Goal: Information Seeking & Learning: Understand process/instructions

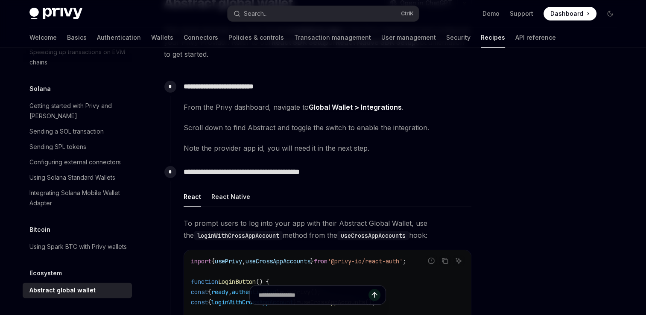
scroll to position [84, 0]
click at [151, 38] on link "Wallets" at bounding box center [162, 37] width 22 height 20
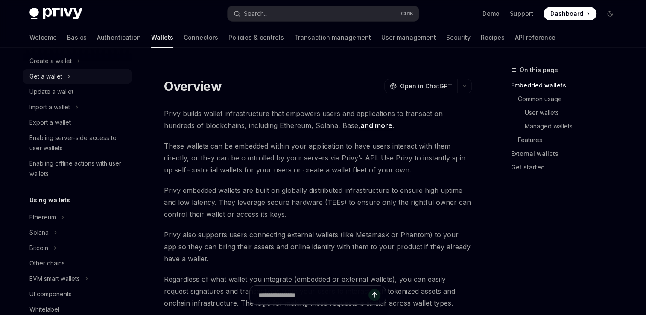
scroll to position [88, 0]
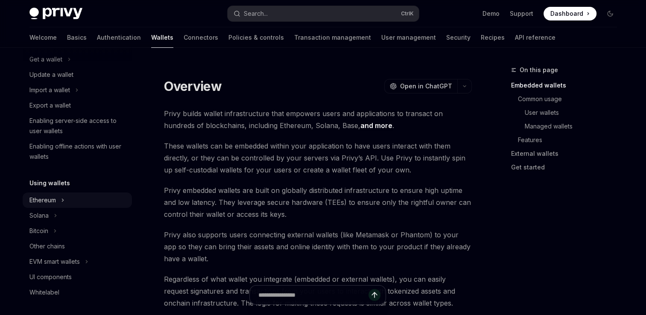
click at [55, 201] on div "Ethereum" at bounding box center [42, 200] width 26 height 10
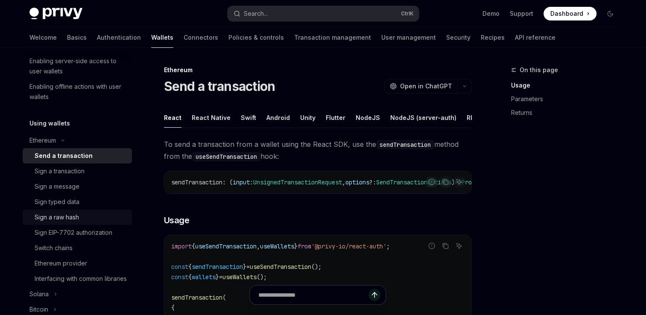
scroll to position [149, 0]
click at [91, 278] on div "Interfacing with common libraries" at bounding box center [81, 278] width 92 height 10
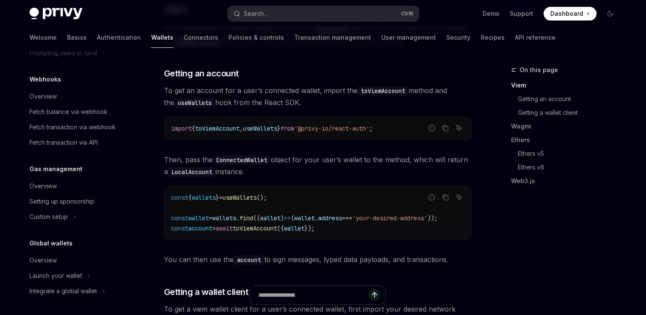
scroll to position [567, 0]
click at [68, 266] on link "Overview" at bounding box center [77, 259] width 109 height 15
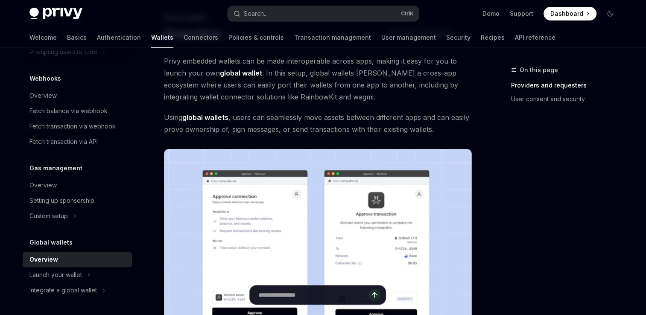
scroll to position [53, 0]
click at [184, 35] on link "Connectors" at bounding box center [201, 37] width 35 height 20
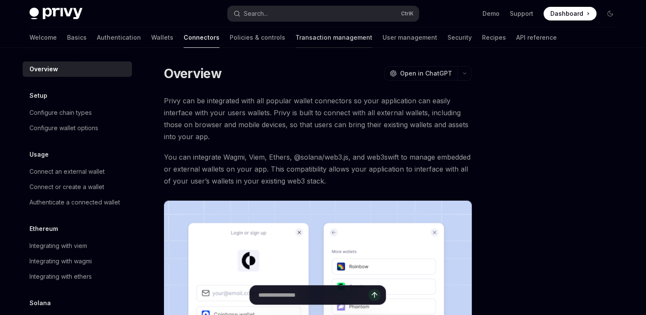
click at [296, 38] on link "Transaction management" at bounding box center [334, 37] width 77 height 20
type textarea "*"
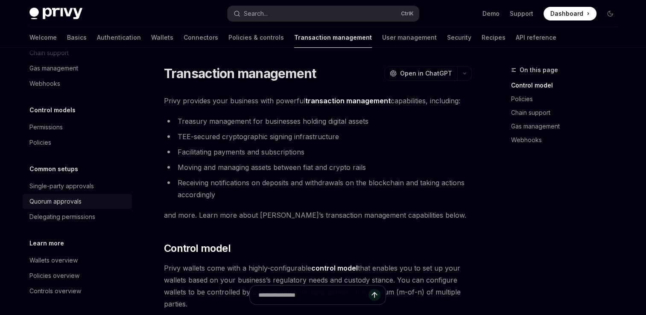
scroll to position [60, 0]
click at [269, 12] on button "Search... Ctrl K" at bounding box center [323, 13] width 191 height 15
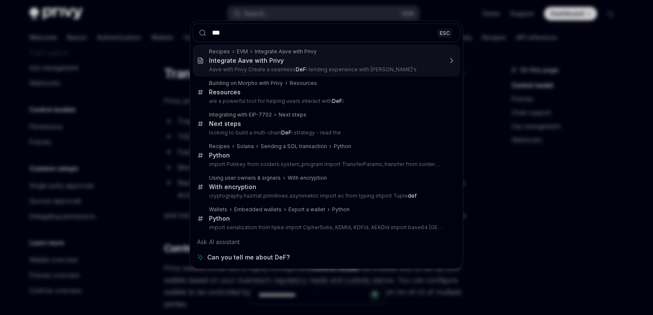
type input "****"
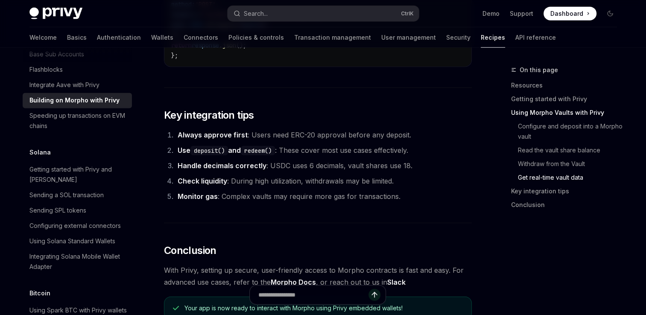
scroll to position [2051, 0]
drag, startPoint x: 305, startPoint y: 158, endPoint x: 426, endPoint y: 160, distance: 120.4
click at [426, 160] on li "Handle decimals correctly : USDC uses 6 decimals, vault shares use 18." at bounding box center [323, 166] width 297 height 12
drag, startPoint x: 426, startPoint y: 160, endPoint x: 422, endPoint y: 170, distance: 11.1
click at [422, 170] on ol "Always approve first : Users need ERC-20 approval before any deposit. Use depos…" at bounding box center [318, 165] width 308 height 73
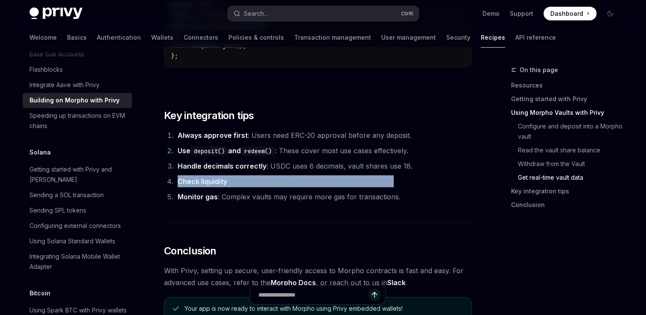
drag, startPoint x: 397, startPoint y: 179, endPoint x: 162, endPoint y: 176, distance: 234.9
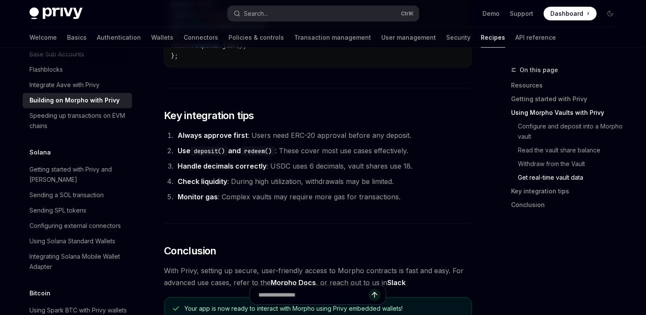
drag, startPoint x: 162, startPoint y: 176, endPoint x: 165, endPoint y: 214, distance: 39.0
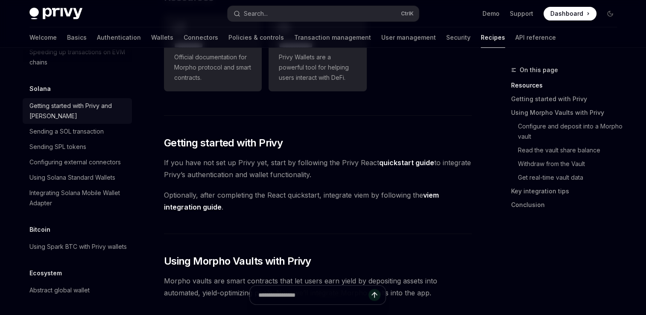
scroll to position [1353, 0]
click at [294, 36] on link "Transaction management" at bounding box center [332, 37] width 77 height 20
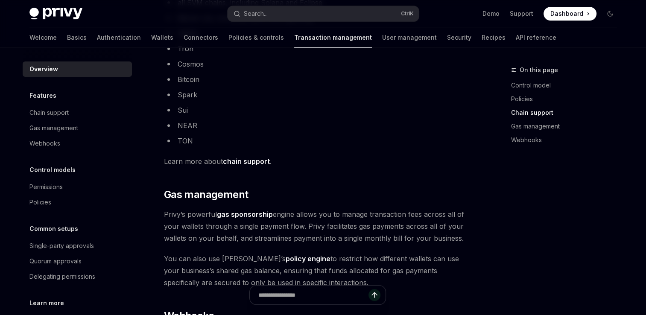
scroll to position [591, 0]
click at [244, 159] on link "chain support" at bounding box center [246, 162] width 47 height 9
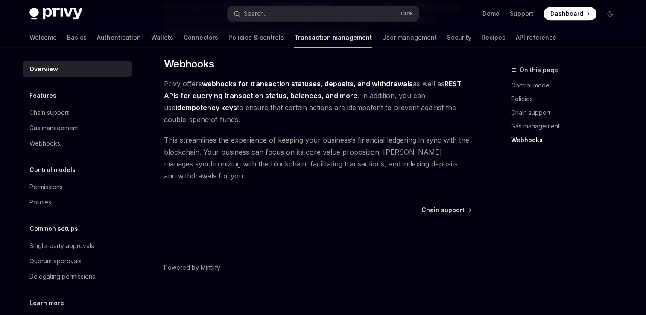
scroll to position [840, 0]
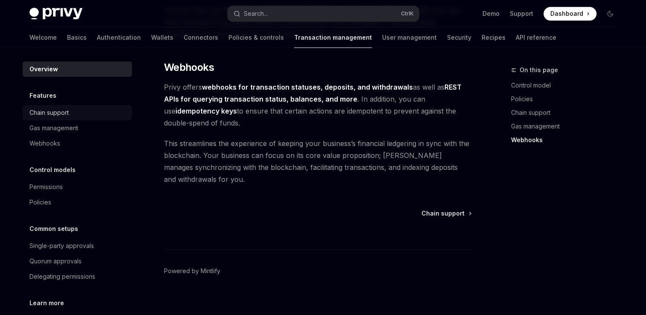
click at [63, 117] on div "Chain support" at bounding box center [48, 113] width 39 height 10
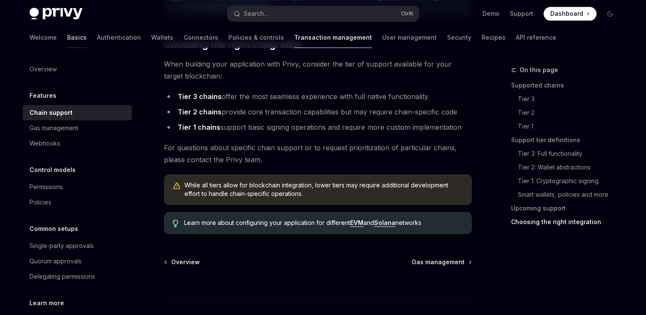
click at [67, 40] on link "Basics" at bounding box center [77, 37] width 20 height 20
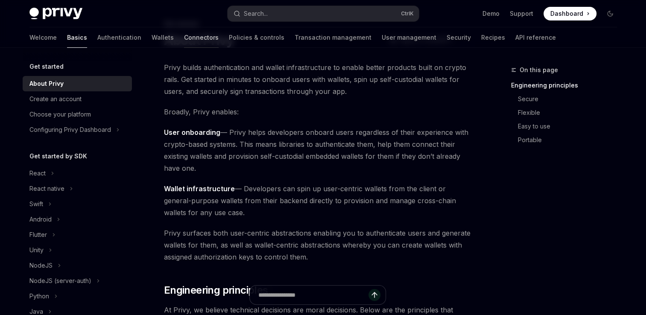
click at [184, 40] on link "Connectors" at bounding box center [201, 37] width 35 height 20
type textarea "*"
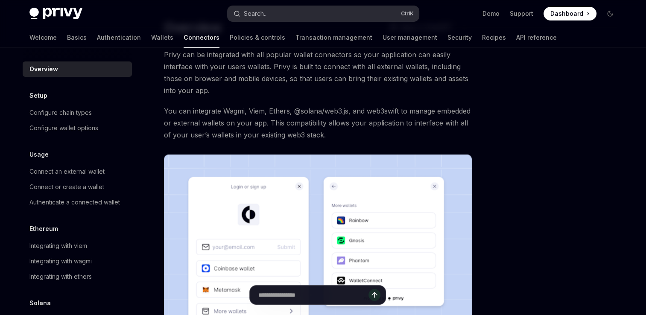
click at [253, 13] on div "Search..." at bounding box center [256, 14] width 24 height 10
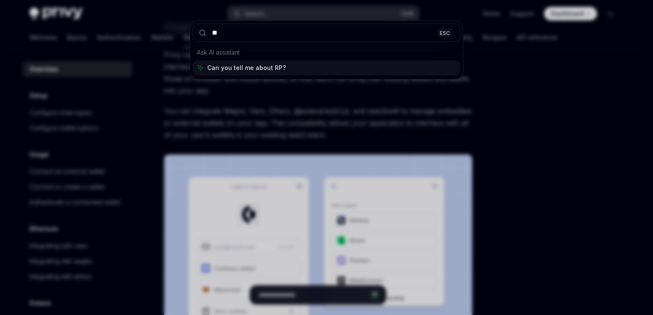
type input "***"
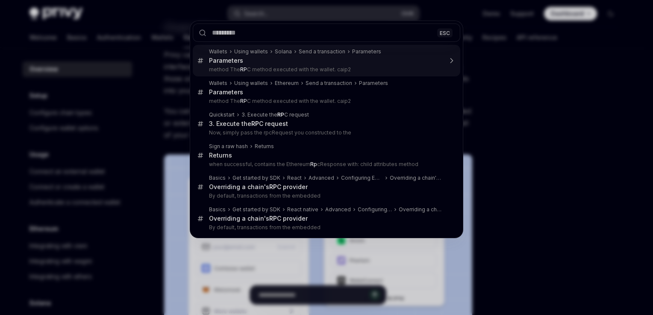
type textarea "*"
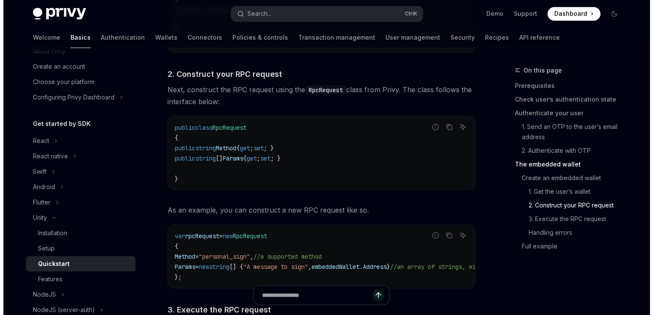
scroll to position [32, 0]
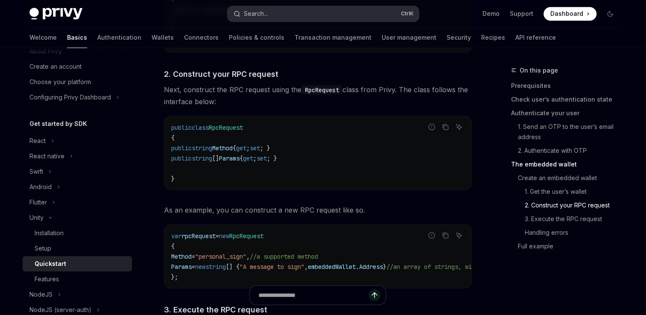
click at [270, 17] on button "Search... Ctrl K" at bounding box center [323, 13] width 191 height 15
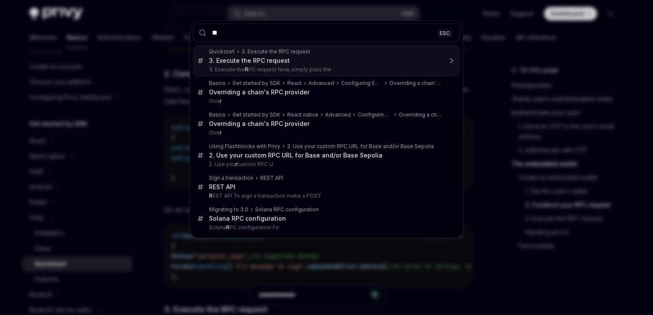
type input "***"
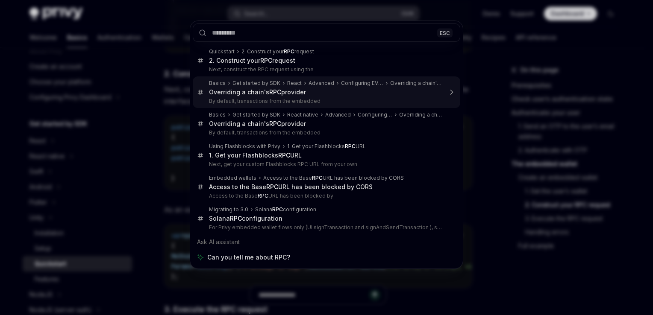
type textarea "*"
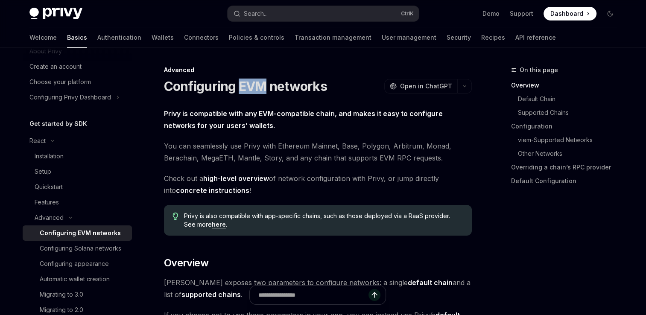
drag, startPoint x: 266, startPoint y: 86, endPoint x: 237, endPoint y: 87, distance: 29.5
click at [237, 87] on h1 "Configuring EVM networks" at bounding box center [245, 86] width 163 height 15
drag, startPoint x: 237, startPoint y: 87, endPoint x: 247, endPoint y: 101, distance: 17.2
drag, startPoint x: 238, startPoint y: 85, endPoint x: 323, endPoint y: 88, distance: 85.1
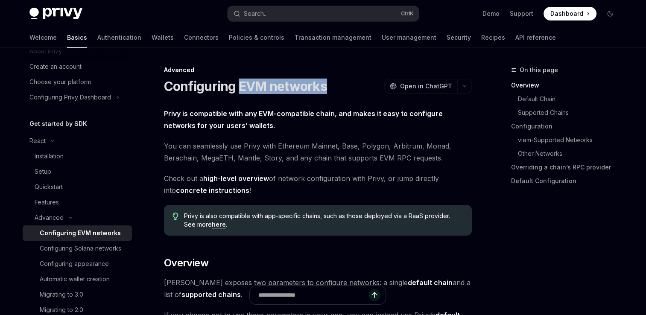
click at [323, 88] on h1 "Configuring EVM networks" at bounding box center [245, 86] width 163 height 15
copy h1 "EVM networks"
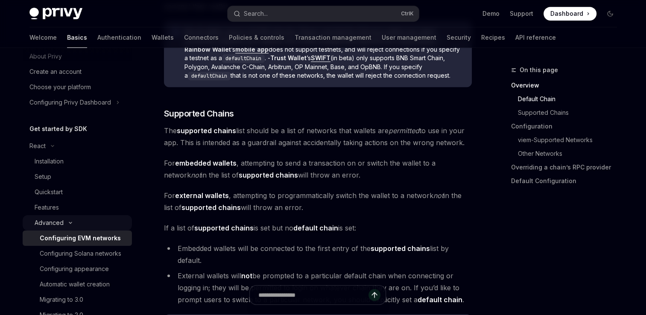
scroll to position [27, 0]
click at [68, 225] on icon "Toggle Advanced section" at bounding box center [70, 222] width 10 height 3
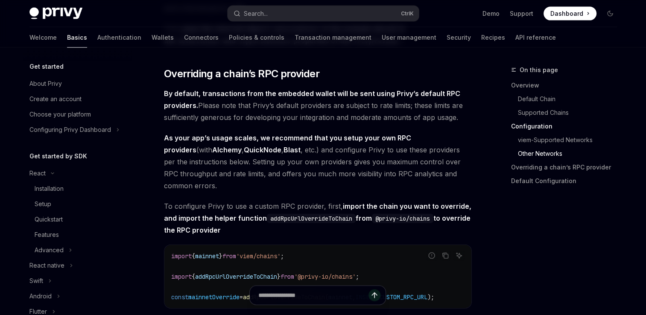
scroll to position [1806, 0]
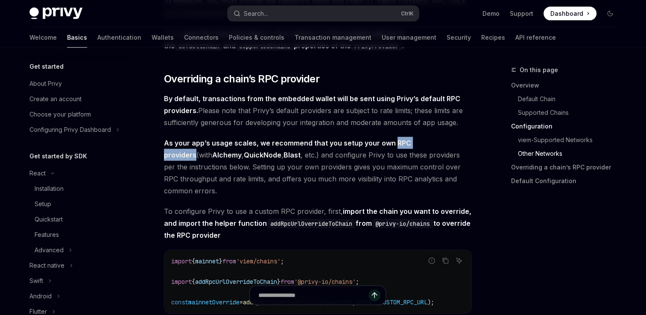
drag, startPoint x: 390, startPoint y: 148, endPoint x: 439, endPoint y: 147, distance: 48.3
click at [439, 147] on span "As your app’s usage scales, we recommend that you setup your own RPC providers …" at bounding box center [318, 167] width 308 height 60
copy strong "RPC providers"
click at [621, 224] on div "On this page Overview Default Chain Supported Chains Configuration viem-Support…" at bounding box center [559, 190] width 130 height 250
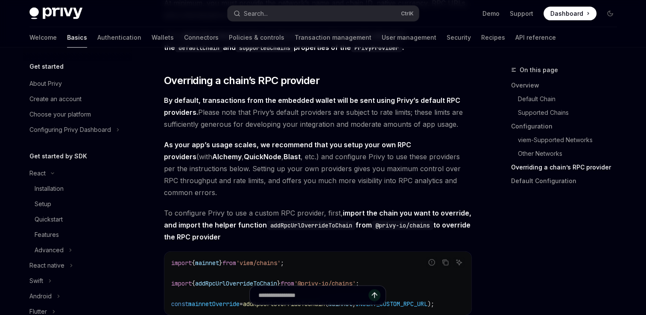
scroll to position [1831, 0]
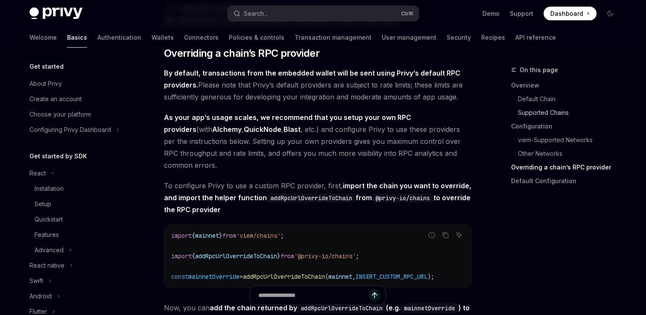
click at [617, 113] on link "Supported Chains" at bounding box center [567, 113] width 113 height 14
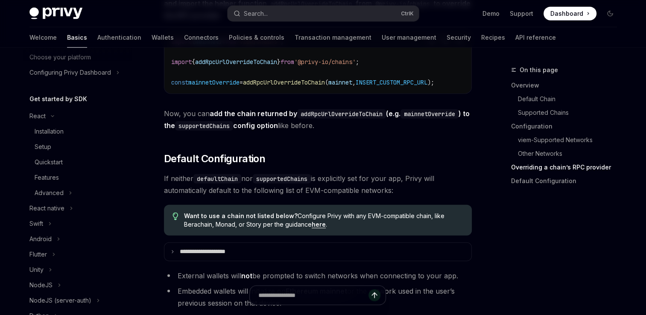
scroll to position [104, 0]
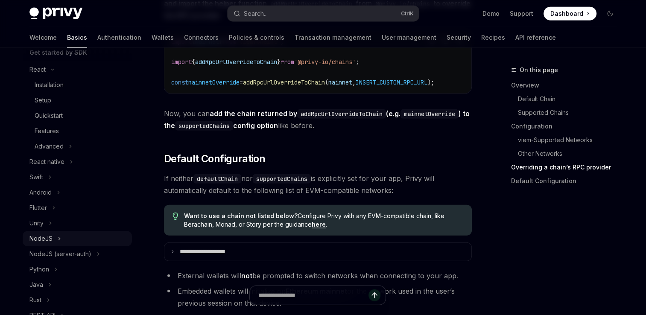
click at [51, 240] on div "NodeJS" at bounding box center [40, 239] width 23 height 10
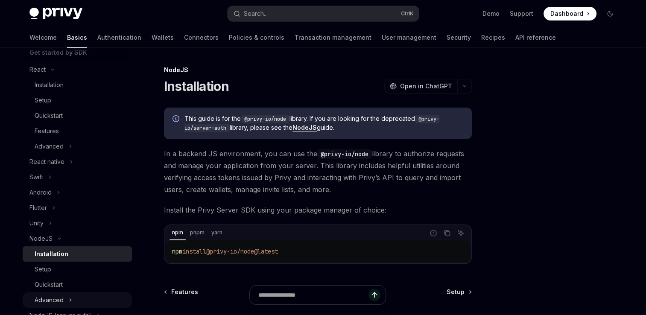
click at [69, 299] on icon "Toggle Advanced section" at bounding box center [70, 300] width 3 height 10
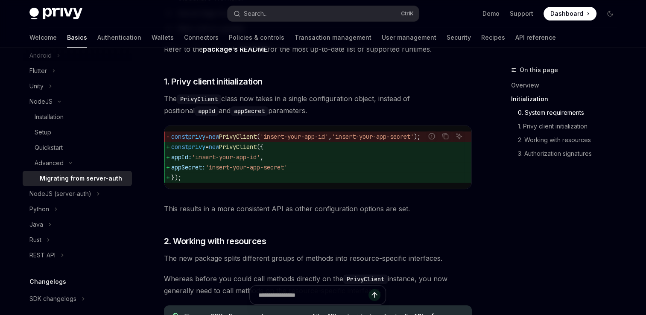
scroll to position [288, 0]
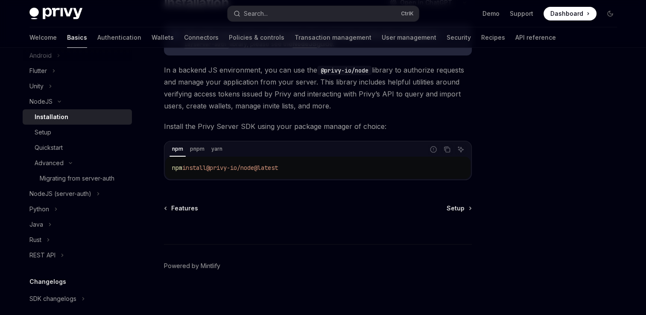
scroll to position [86, 0]
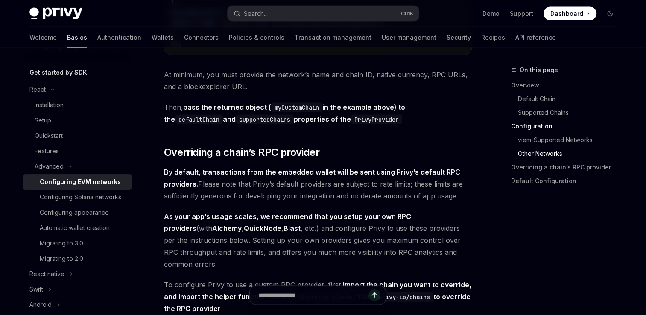
scroll to position [1831, 0]
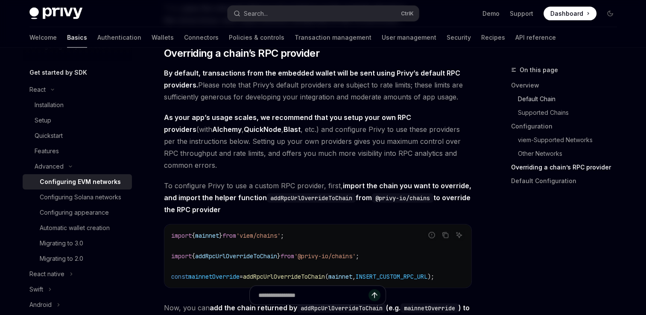
click at [608, 92] on link "Default Chain" at bounding box center [567, 99] width 113 height 14
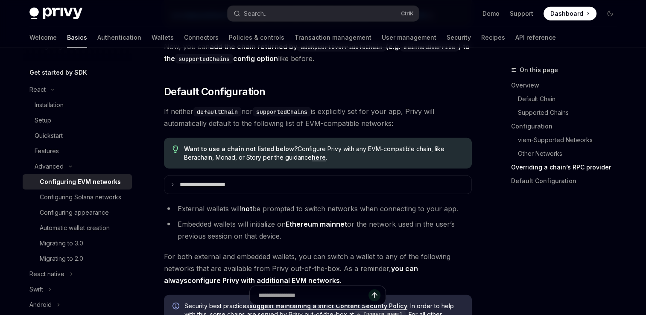
scroll to position [2092, 0]
click at [618, 216] on div "On this page Overview Default Chain Supported Chains Configuration viem-Support…" at bounding box center [559, 190] width 130 height 250
click at [184, 38] on link "Connectors" at bounding box center [201, 37] width 35 height 20
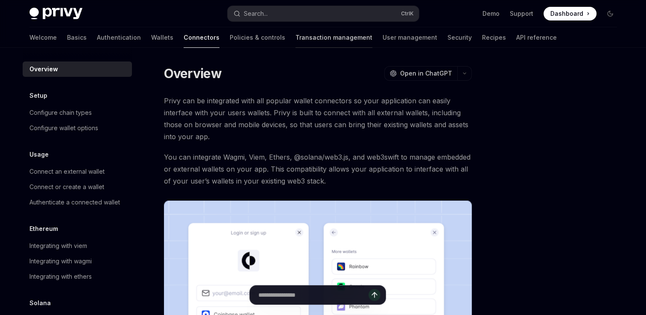
click at [296, 35] on link "Transaction management" at bounding box center [334, 37] width 77 height 20
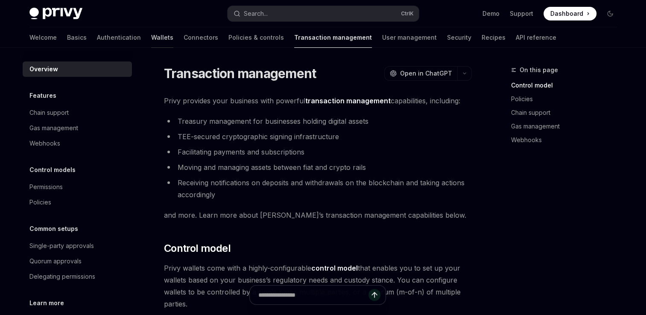
click at [151, 41] on link "Wallets" at bounding box center [162, 37] width 22 height 20
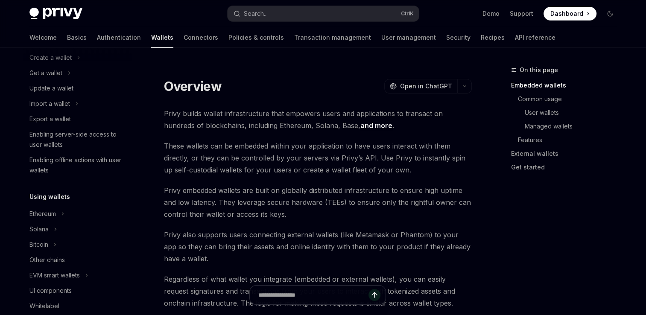
scroll to position [74, 0]
click at [62, 216] on icon "Toggle Ethereum section" at bounding box center [62, 215] width 1 height 3
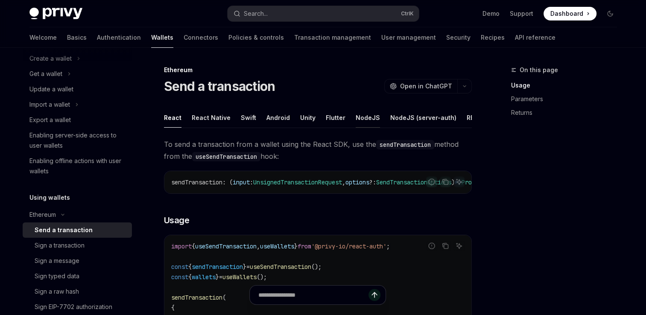
click at [356, 115] on div "NodeJS" at bounding box center [368, 118] width 24 height 20
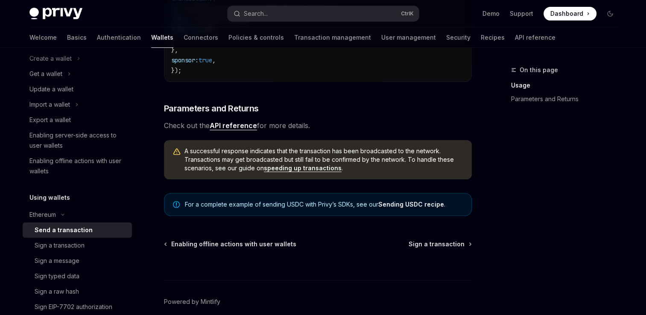
scroll to position [295, 0]
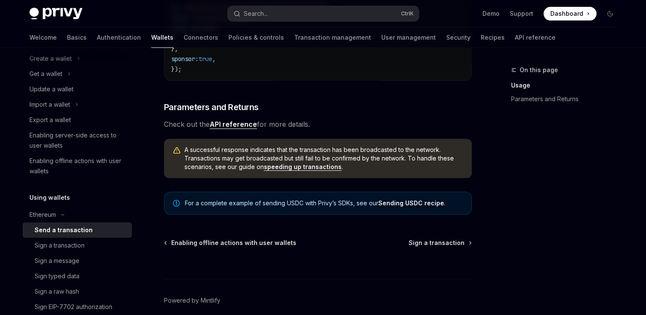
click at [622, 183] on div "On this page Usage Parameters and Returns" at bounding box center [559, 190] width 130 height 250
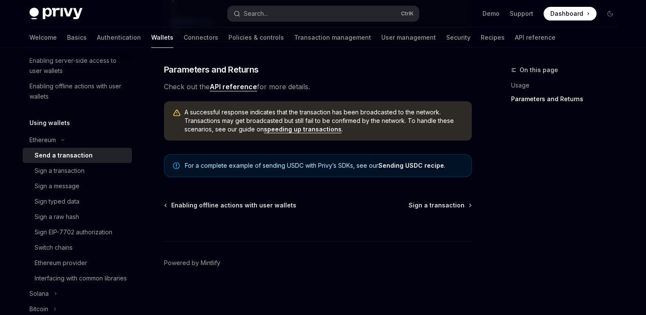
scroll to position [150, 0]
click at [95, 245] on div "Switch chains" at bounding box center [81, 246] width 92 height 10
type textarea "*"
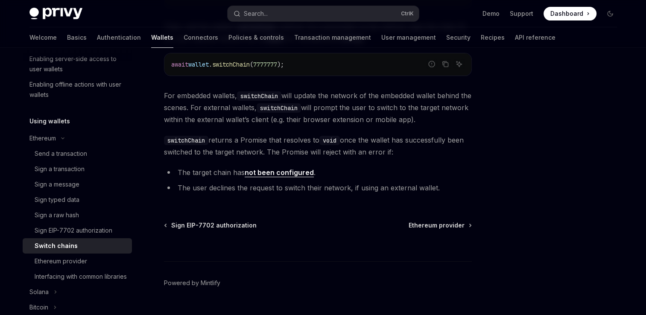
scroll to position [198, 0]
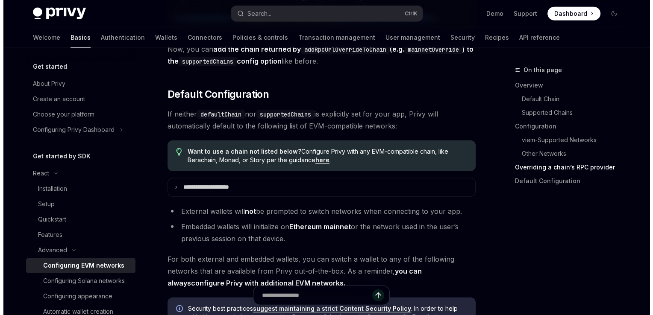
scroll to position [2058, 0]
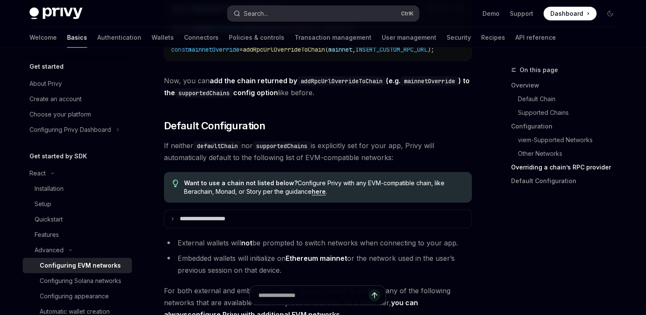
click at [277, 10] on button "Search... Ctrl K" at bounding box center [323, 13] width 191 height 15
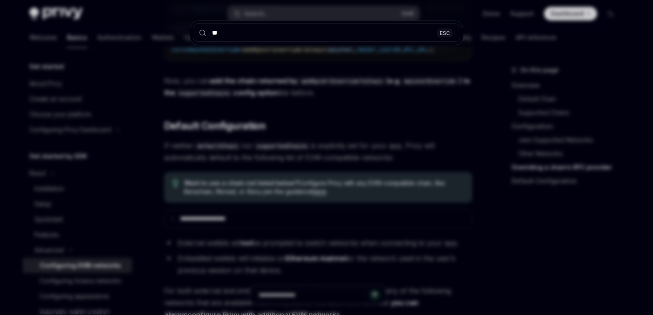
type input "***"
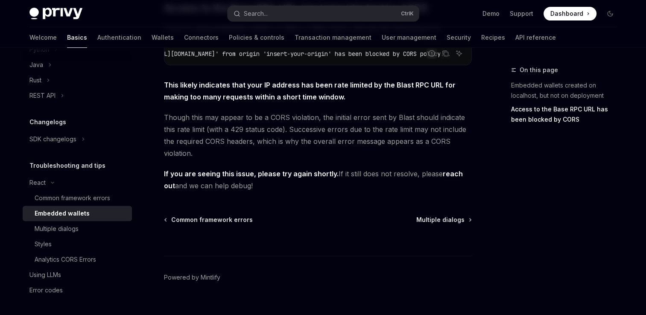
scroll to position [301, 0]
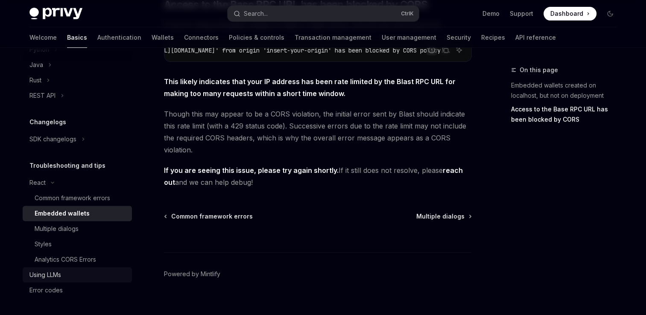
click at [57, 275] on div "Using LLMs" at bounding box center [45, 275] width 32 height 10
type textarea "*"
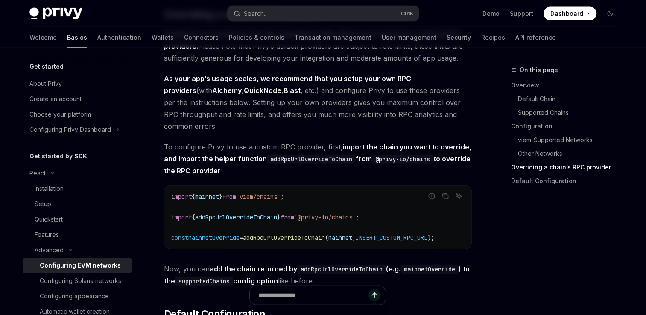
scroll to position [1871, 0]
click at [267, 15] on div "Search..." at bounding box center [256, 14] width 24 height 10
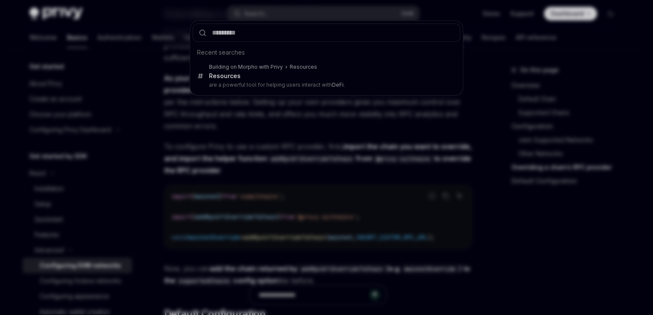
click at [477, 105] on div "Recent searches Building on Morpho with Privy Resources Resources are a powerfu…" at bounding box center [326, 157] width 653 height 315
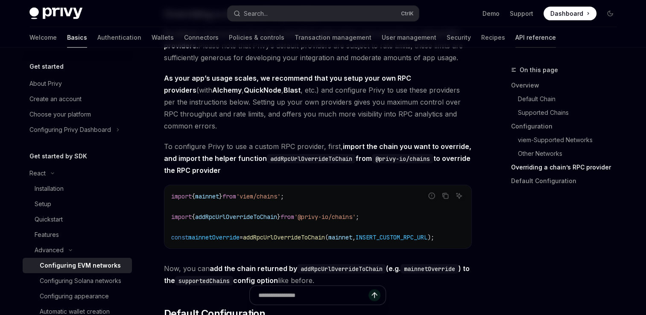
click at [515, 37] on link "API reference" at bounding box center [535, 37] width 41 height 20
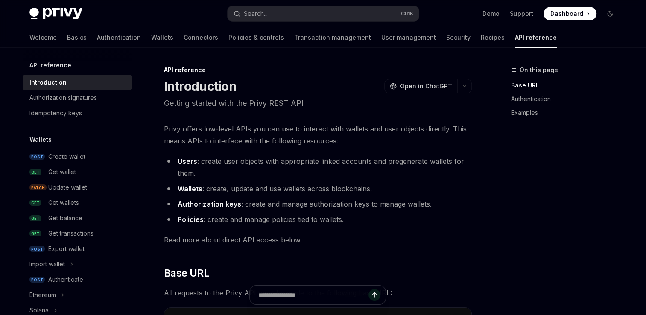
scroll to position [2, 0]
click at [75, 114] on div "Idempotency keys" at bounding box center [55, 113] width 53 height 10
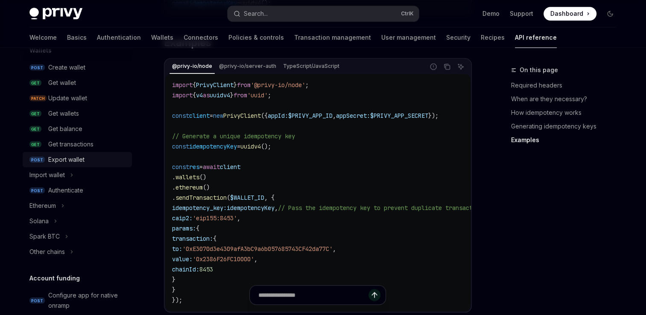
scroll to position [85, 0]
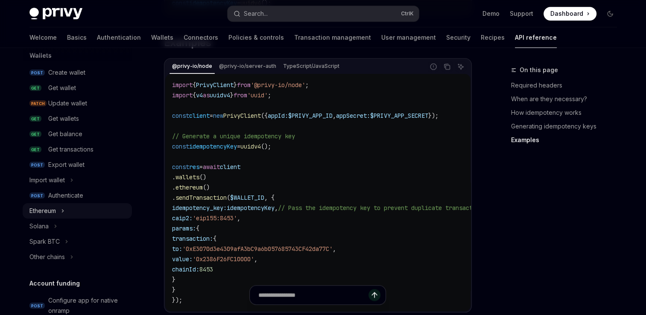
click at [64, 213] on icon "Toggle Ethereum section" at bounding box center [62, 211] width 3 height 10
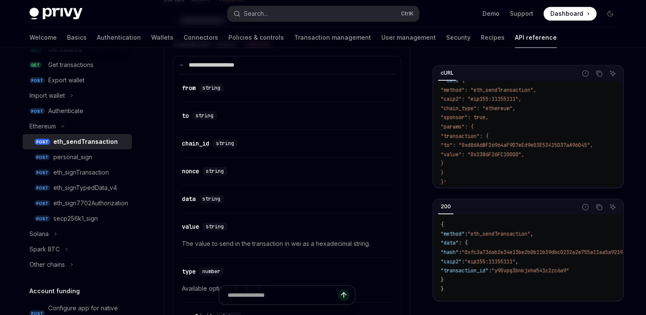
scroll to position [536, 0]
click at [241, 194] on div "​ data string" at bounding box center [283, 198] width 202 height 10
click at [187, 197] on div "data" at bounding box center [189, 198] width 14 height 9
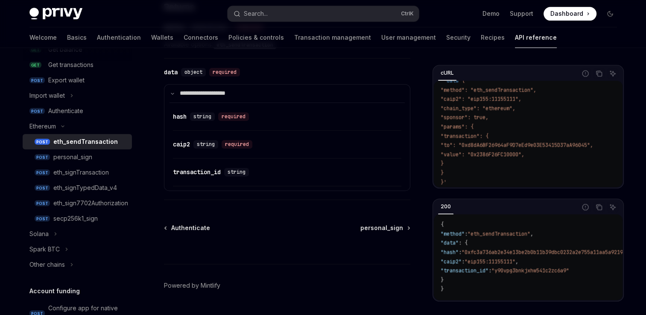
scroll to position [1058, 0]
click at [69, 158] on div "personal_sign" at bounding box center [72, 157] width 39 height 10
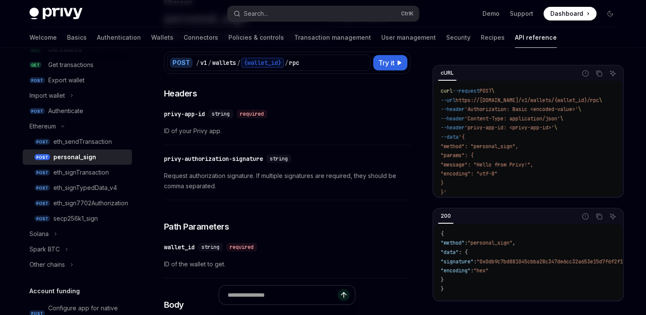
scroll to position [68, 0]
click at [94, 173] on div "eth_signTransaction" at bounding box center [81, 172] width 56 height 10
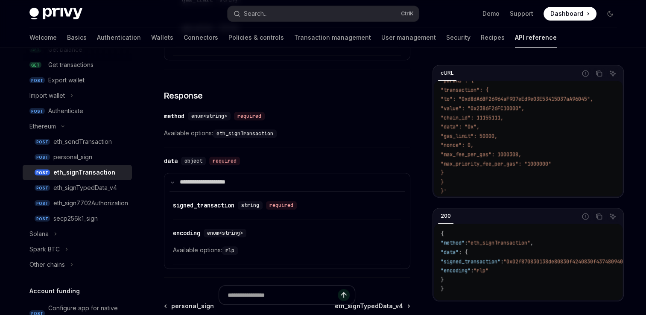
scroll to position [758, 0]
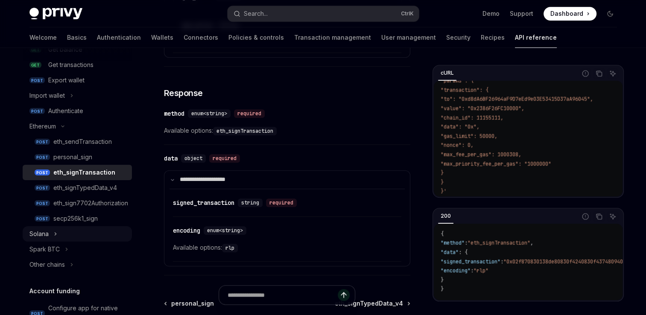
click at [55, 233] on icon "Toggle Solana section" at bounding box center [55, 234] width 3 height 10
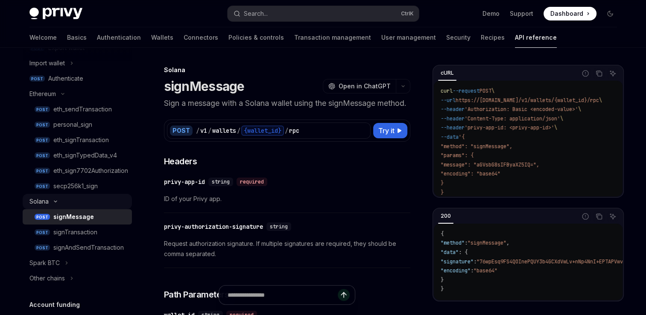
scroll to position [203, 0]
click at [111, 250] on div "signAndSendTransaction" at bounding box center [88, 247] width 70 height 10
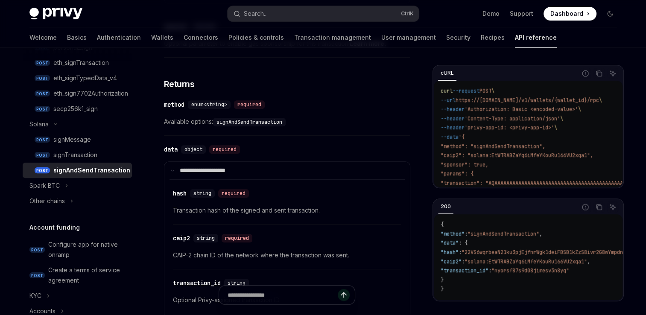
scroll to position [280, 0]
click at [70, 202] on icon "Toggle Other chains section" at bounding box center [71, 201] width 3 height 10
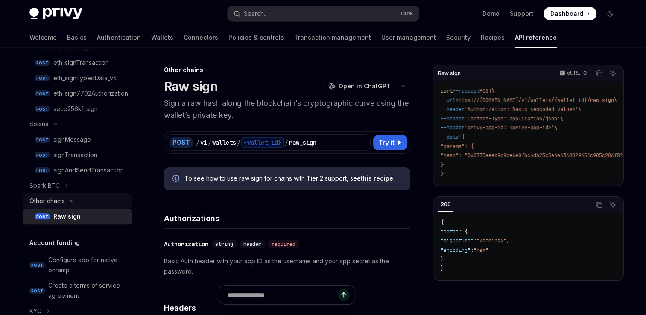
click at [73, 202] on icon "Toggle Other chains section" at bounding box center [72, 200] width 10 height 3
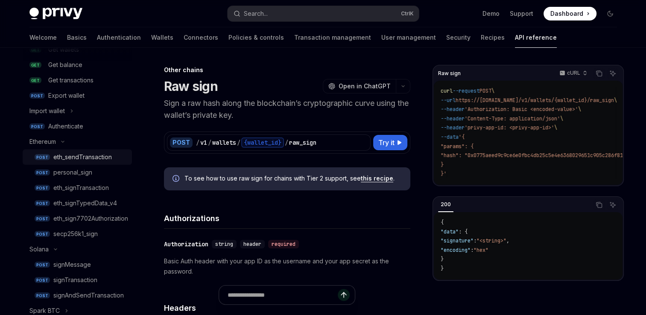
scroll to position [155, 0]
click at [86, 155] on div "eth_sendTransaction" at bounding box center [82, 157] width 59 height 10
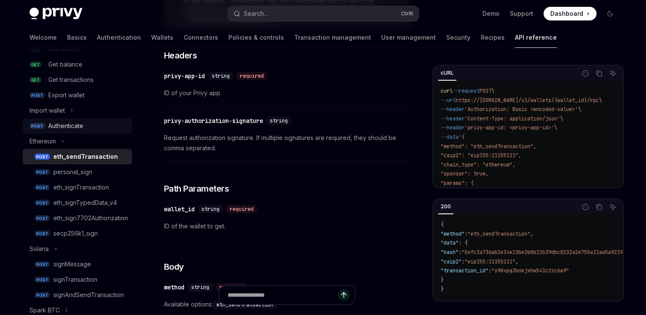
scroll to position [176, 0]
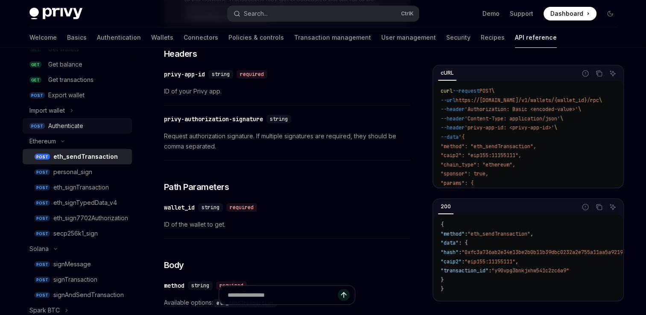
click at [63, 124] on div "Authenticate" at bounding box center [65, 126] width 35 height 10
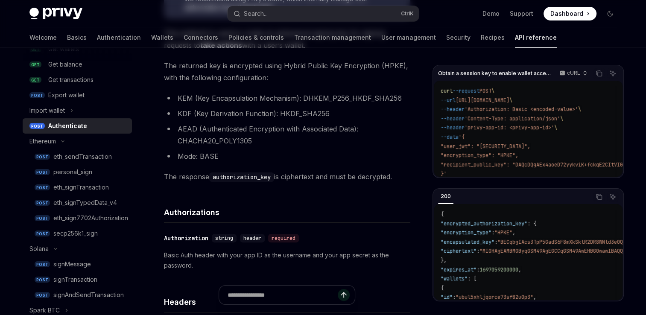
click at [63, 124] on div "Authenticate" at bounding box center [67, 126] width 39 height 10
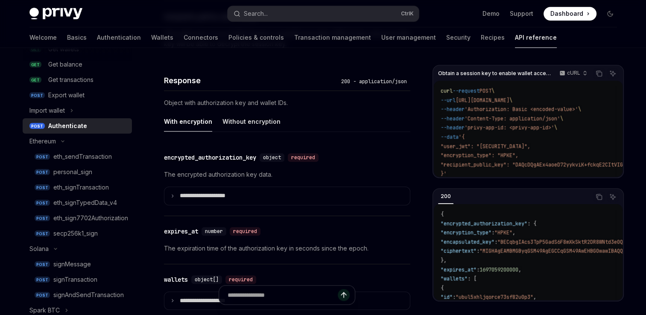
scroll to position [687, 0]
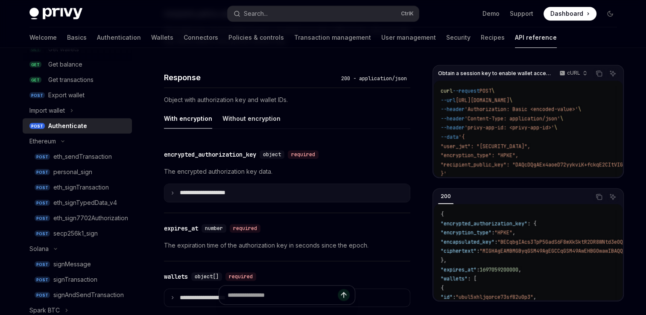
click at [172, 189] on summary "**********" at bounding box center [287, 193] width 246 height 18
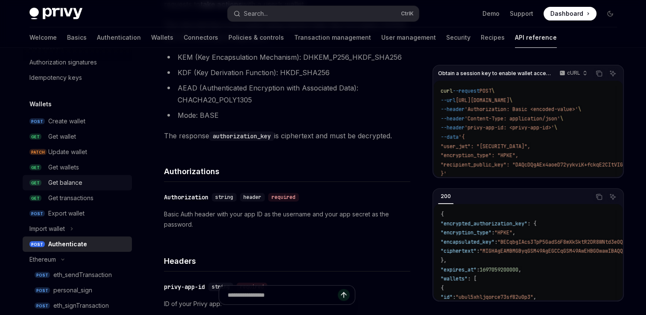
scroll to position [36, 0]
click at [68, 119] on div "Create wallet" at bounding box center [66, 122] width 37 height 10
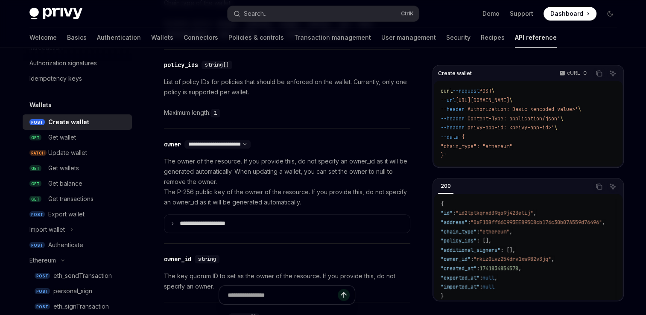
scroll to position [446, 0]
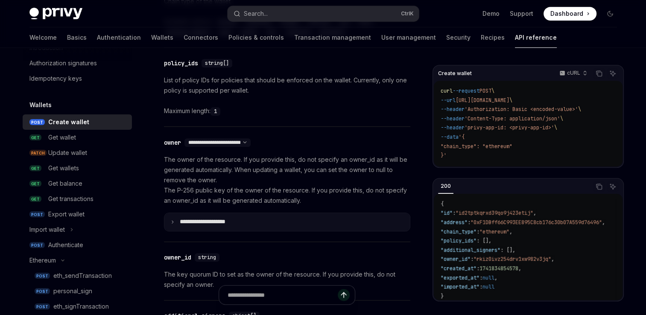
click at [234, 229] on summary "**********" at bounding box center [287, 222] width 246 height 18
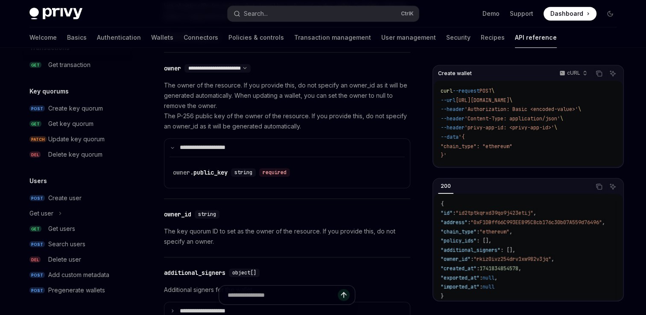
scroll to position [720, 0]
click at [67, 202] on div "Create user" at bounding box center [64, 199] width 33 height 10
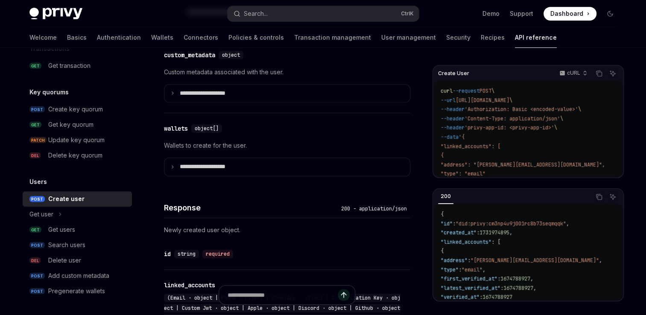
scroll to position [481, 0]
click at [167, 171] on summary "**********" at bounding box center [287, 167] width 246 height 18
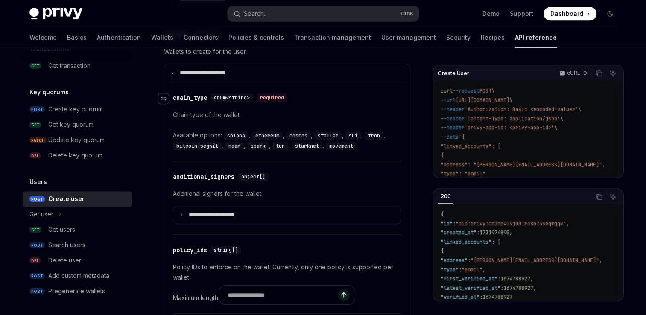
scroll to position [575, 0]
click at [179, 217] on icon at bounding box center [181, 215] width 4 height 4
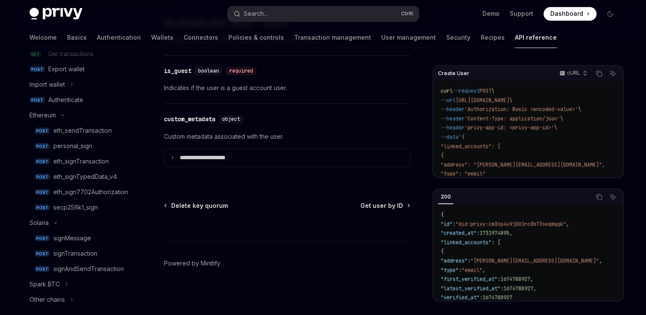
scroll to position [181, 0]
click at [75, 134] on div "eth_sendTransaction" at bounding box center [82, 131] width 59 height 10
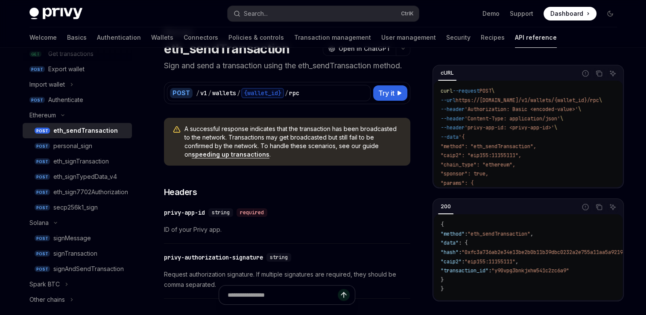
scroll to position [36, 0]
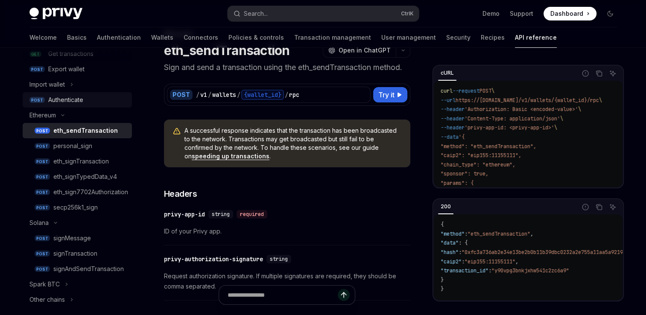
click at [55, 104] on div "Authenticate" at bounding box center [65, 100] width 35 height 10
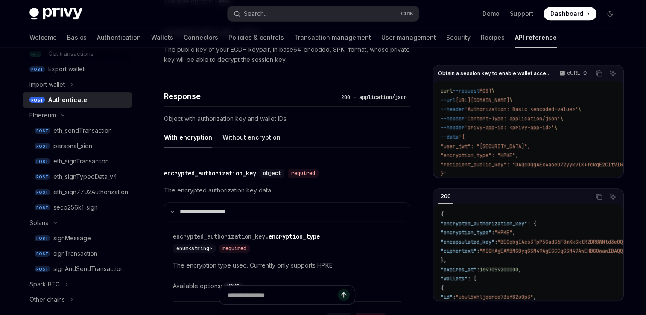
scroll to position [668, 0]
click at [631, 275] on div "API reference Introduction Authorization signatures Idempotency keys Wallets PO…" at bounding box center [323, 26] width 629 height 1292
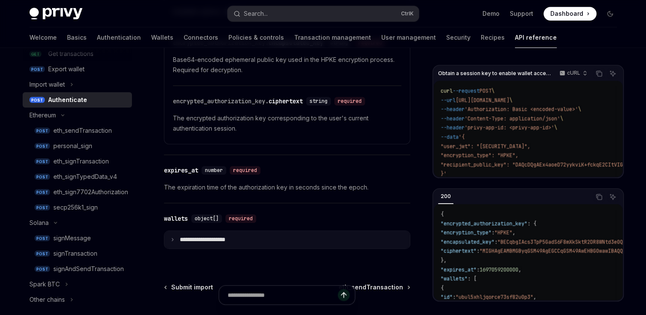
scroll to position [943, 0]
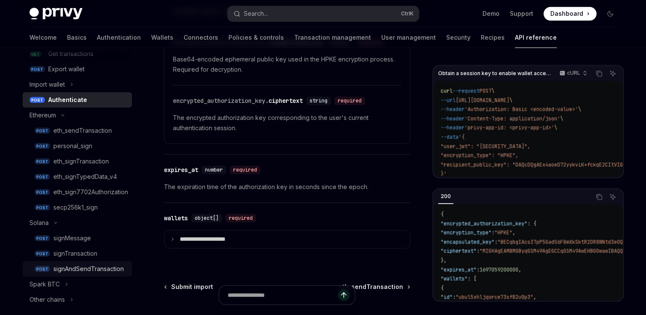
click at [118, 267] on div "signAndSendTransaction" at bounding box center [88, 269] width 70 height 10
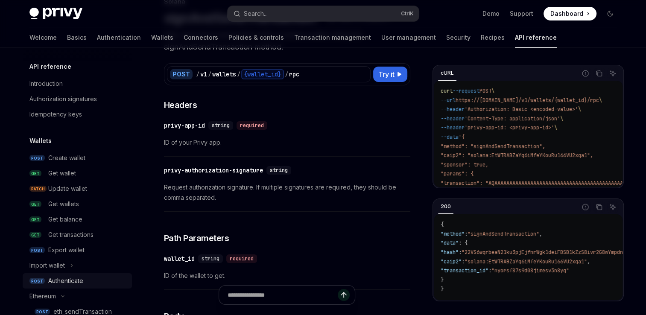
click at [59, 279] on div "Authenticate" at bounding box center [65, 281] width 35 height 10
type textarea "*"
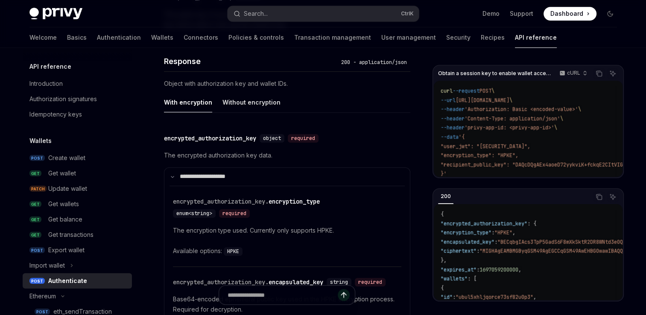
scroll to position [703, 0]
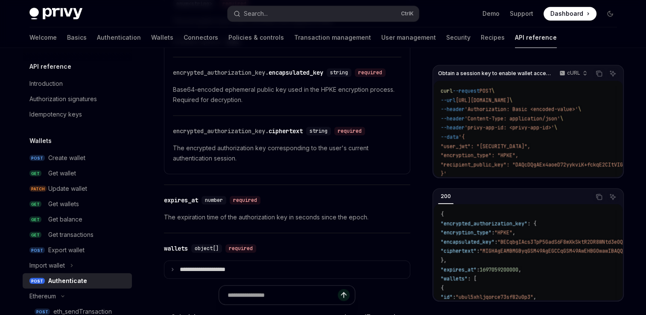
scroll to position [914, 0]
